Goal: Find specific page/section: Find specific page/section

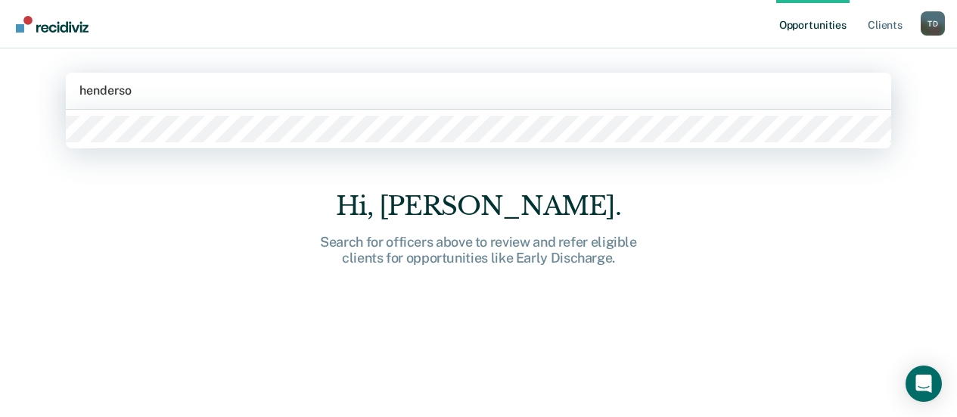
type input "[PERSON_NAME]"
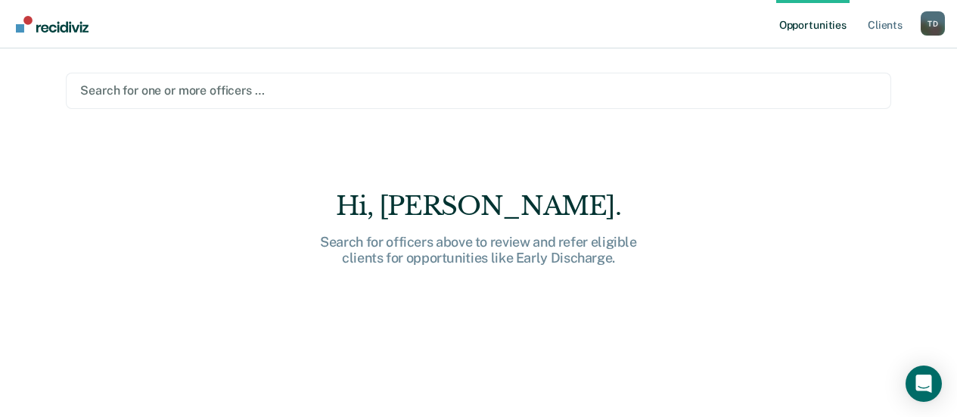
click at [240, 88] on div at bounding box center [478, 90] width 797 height 17
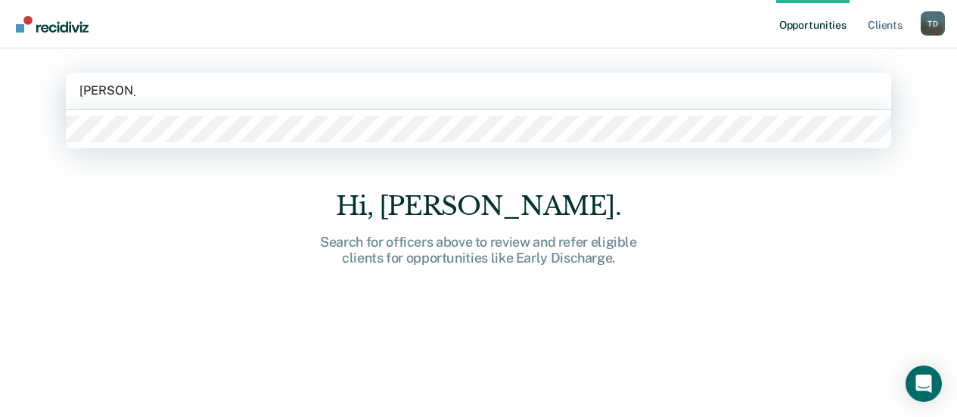
type input "[PERSON_NAME]"
